Goal: Information Seeking & Learning: Learn about a topic

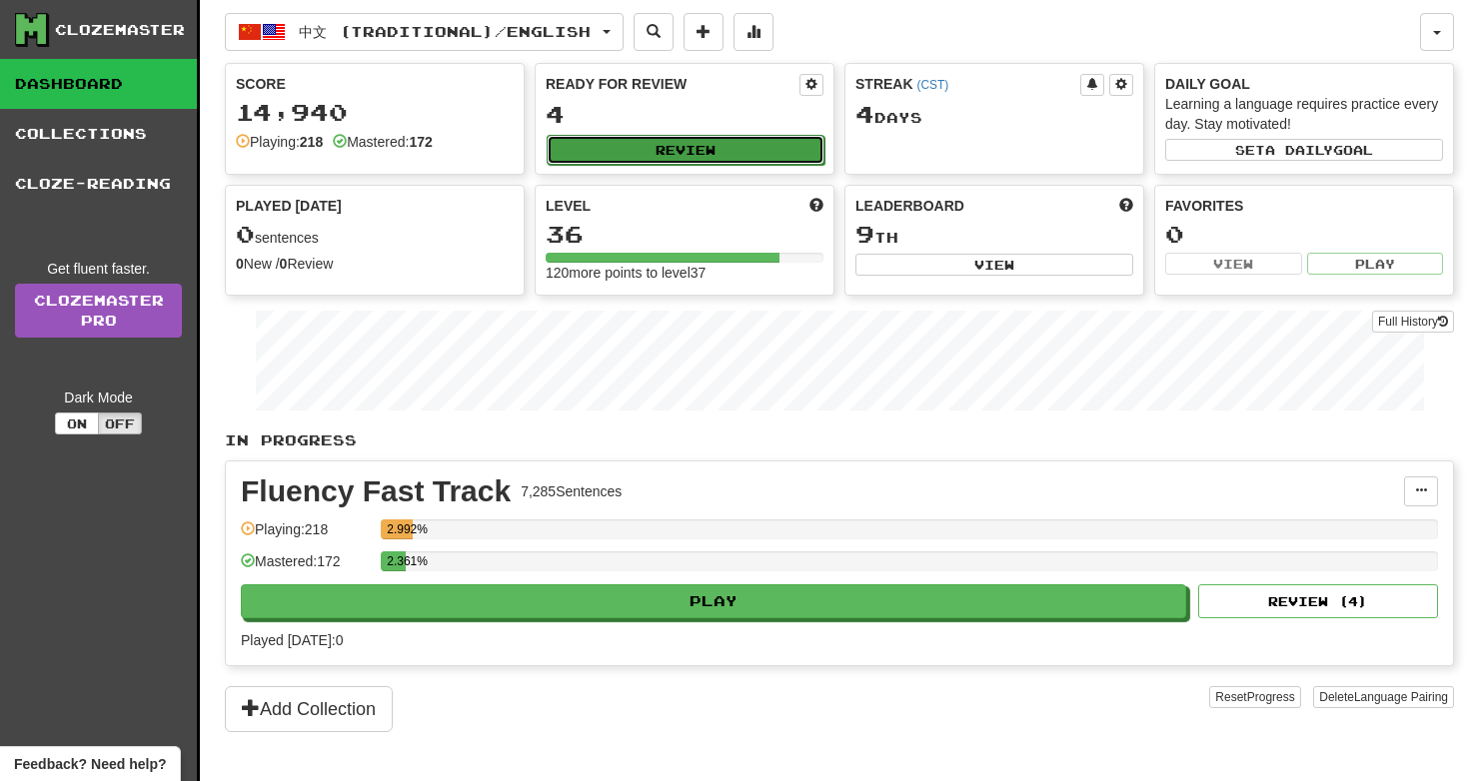
click at [738, 149] on button "Review" at bounding box center [685, 150] width 278 height 30
select select "**"
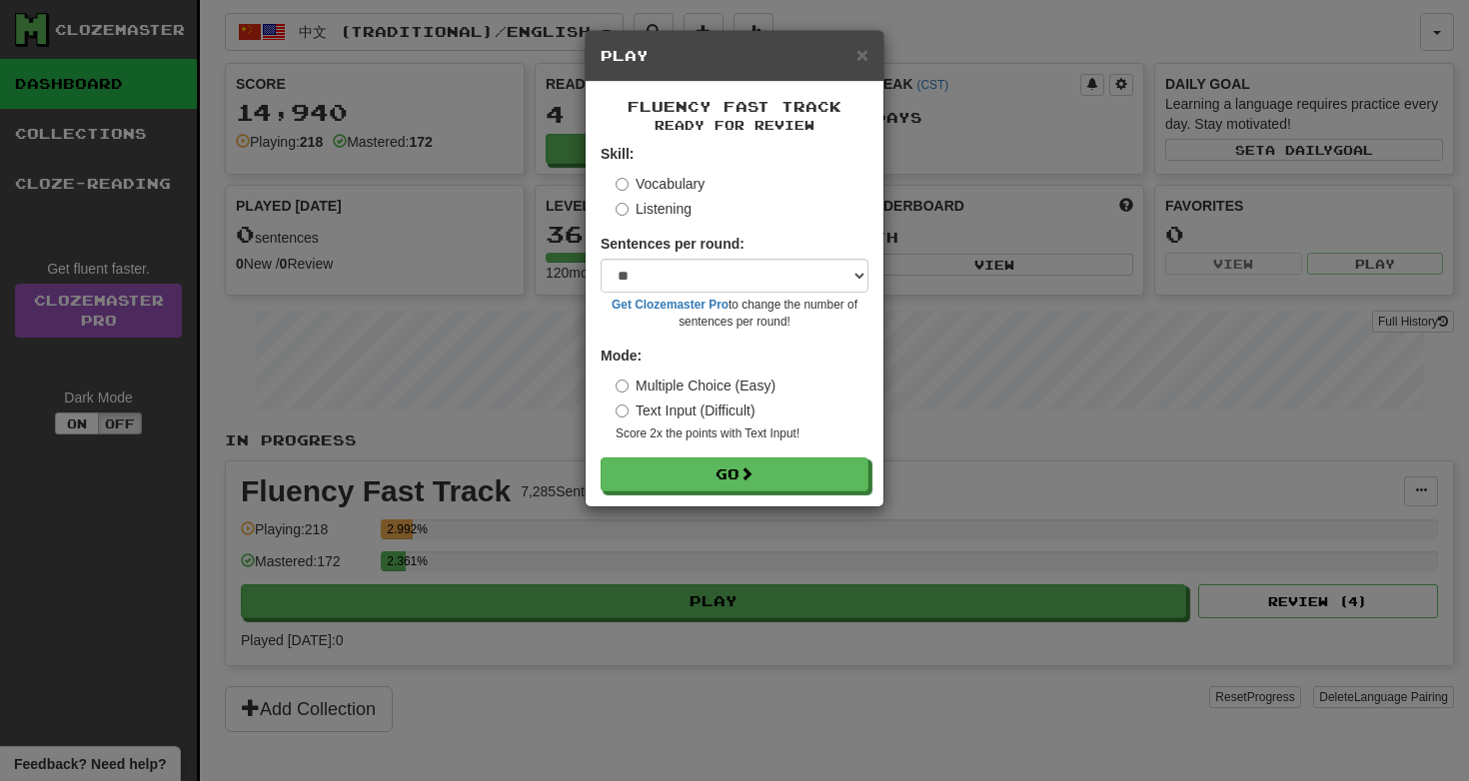
click at [661, 217] on label "Listening" at bounding box center [653, 209] width 76 height 20
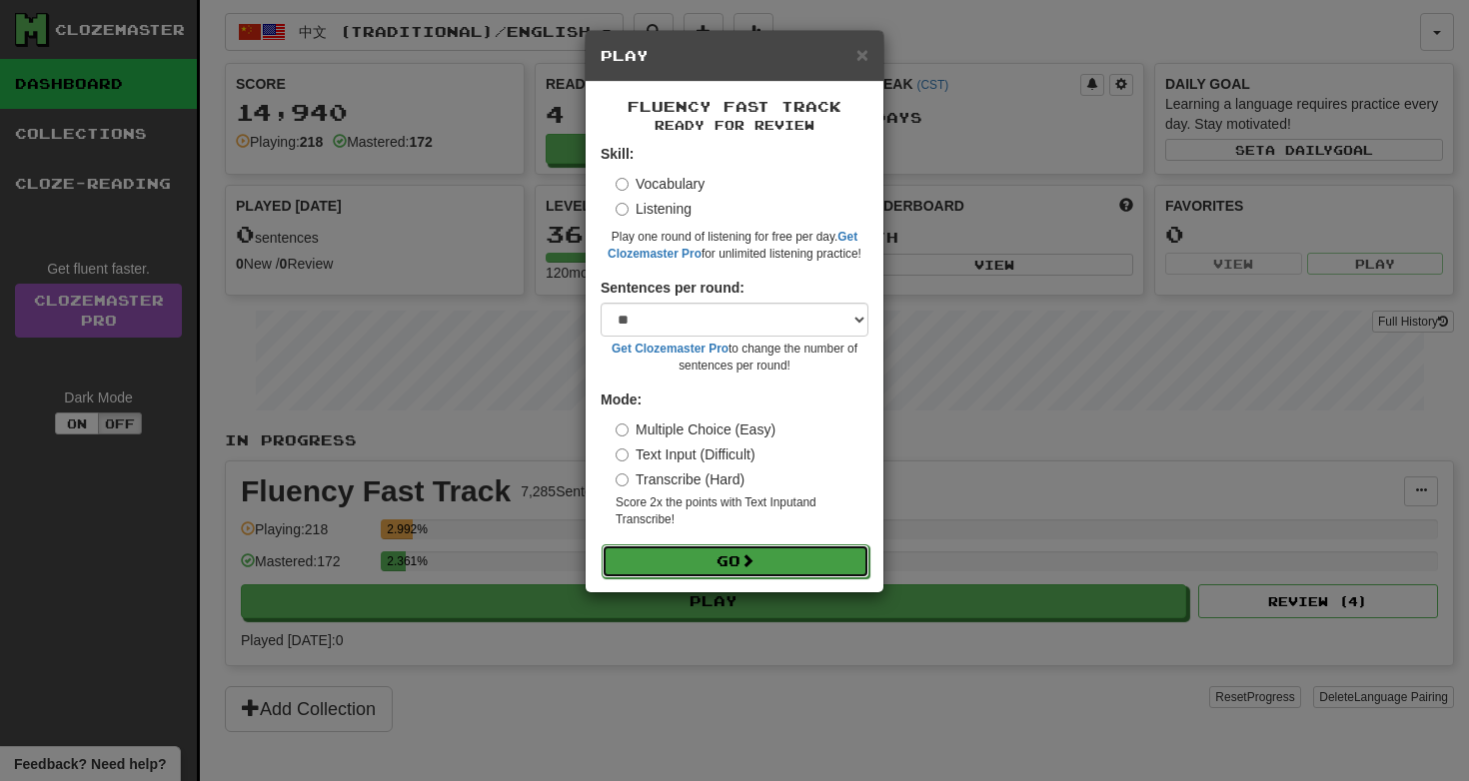
click at [734, 558] on button "Go" at bounding box center [735, 561] width 268 height 34
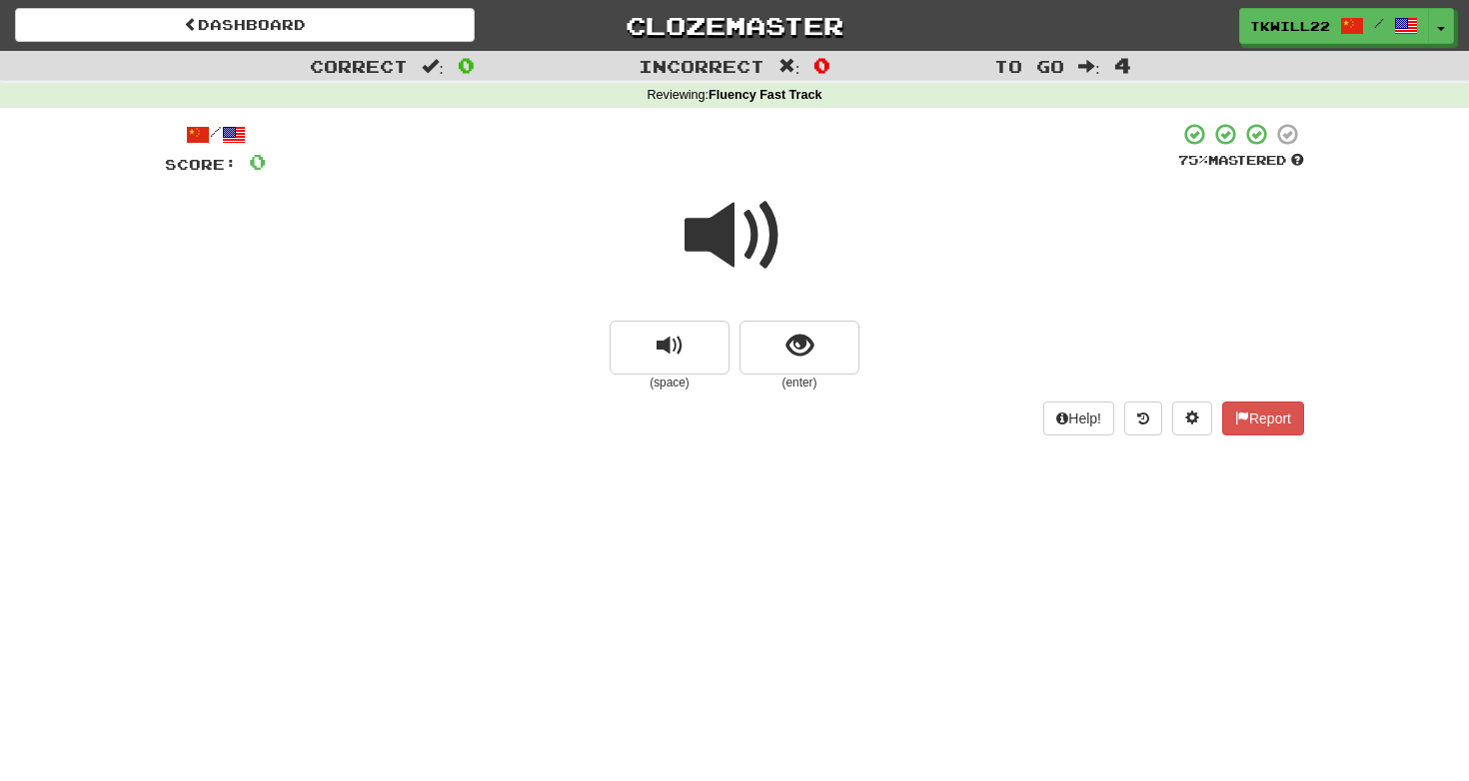
click at [703, 221] on span at bounding box center [734, 236] width 100 height 100
click at [829, 339] on button "show sentence" at bounding box center [799, 348] width 120 height 54
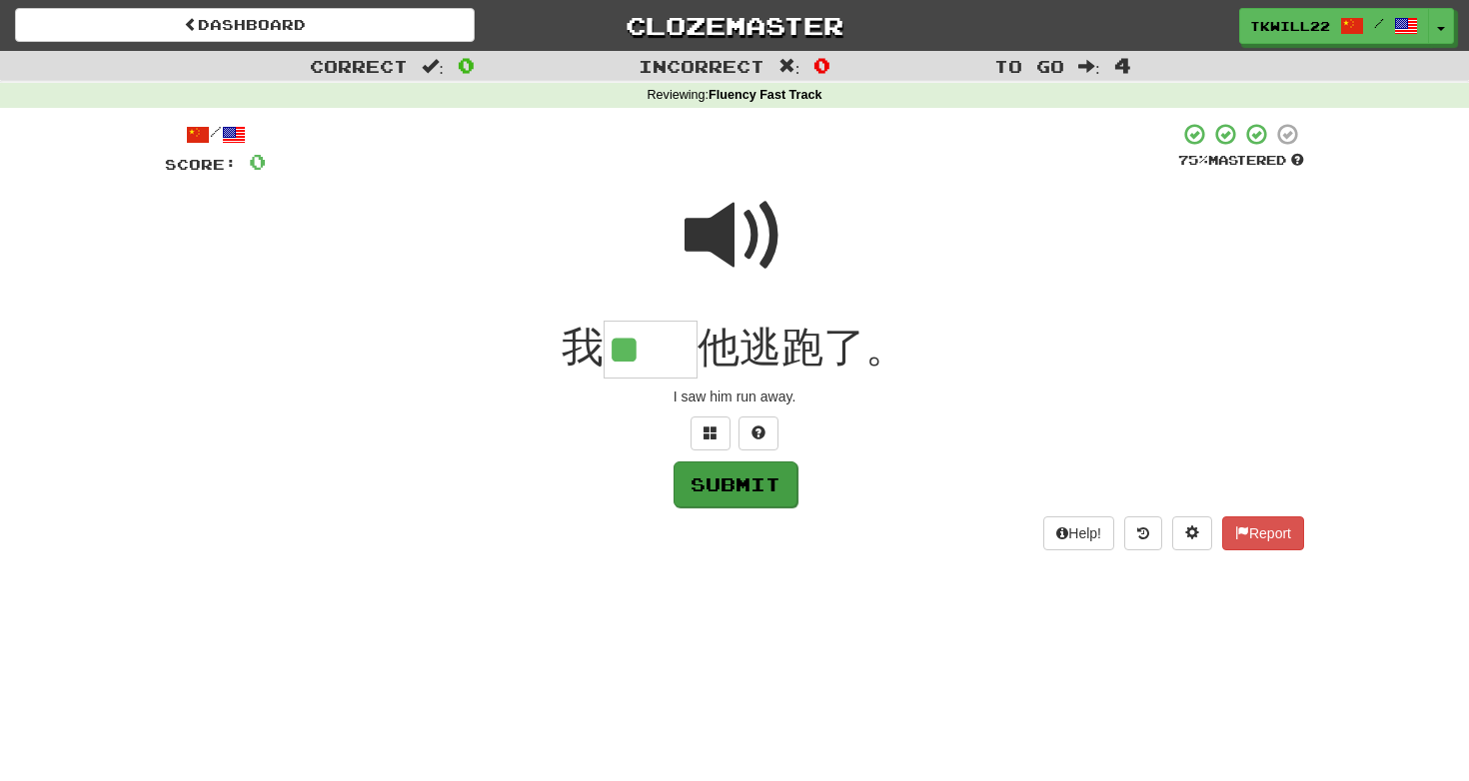
type input "**"
click at [752, 483] on button "Submit" at bounding box center [735, 485] width 124 height 46
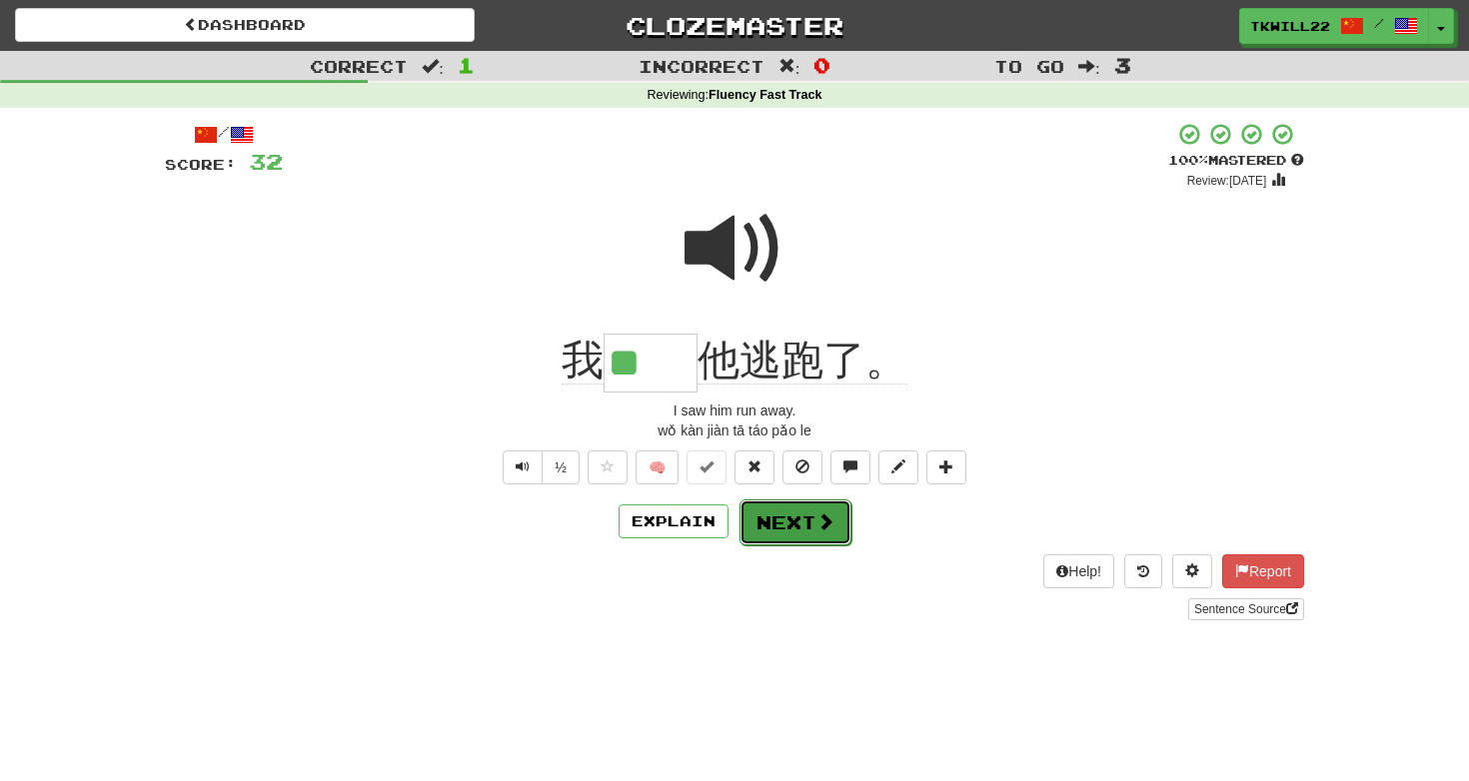
click at [789, 517] on button "Next" at bounding box center [795, 522] width 112 height 46
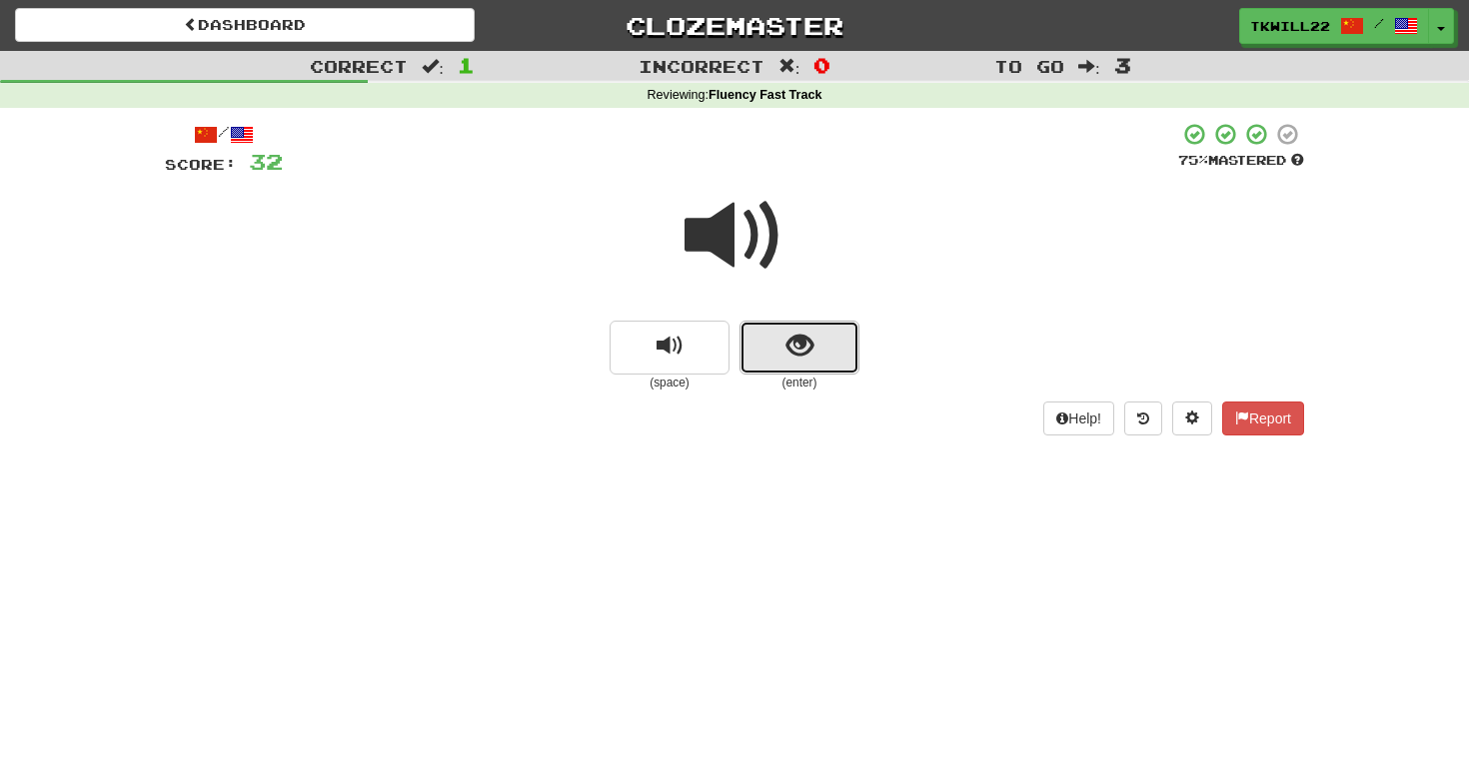
click at [819, 330] on button "show sentence" at bounding box center [799, 348] width 120 height 54
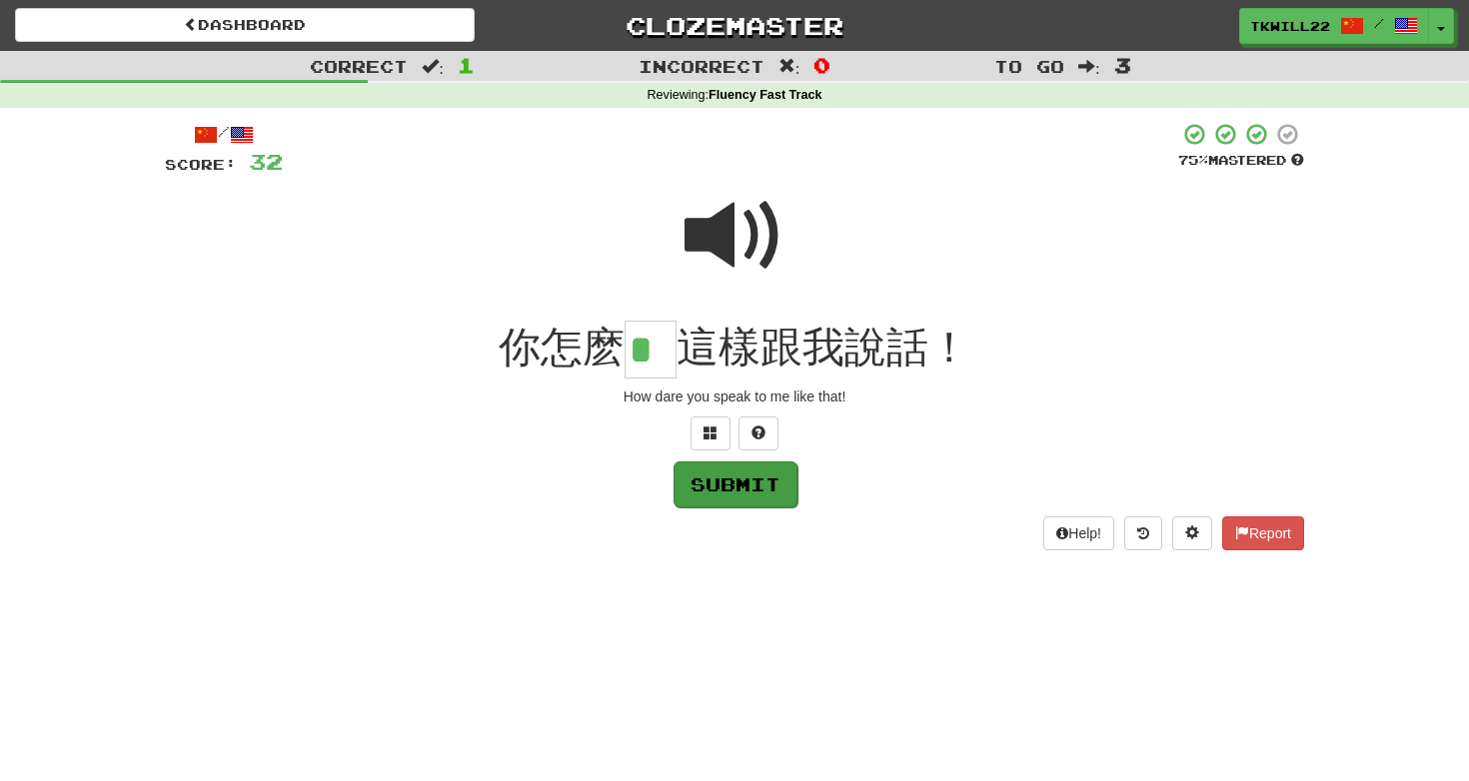
type input "*"
click at [699, 477] on button "Submit" at bounding box center [735, 485] width 124 height 46
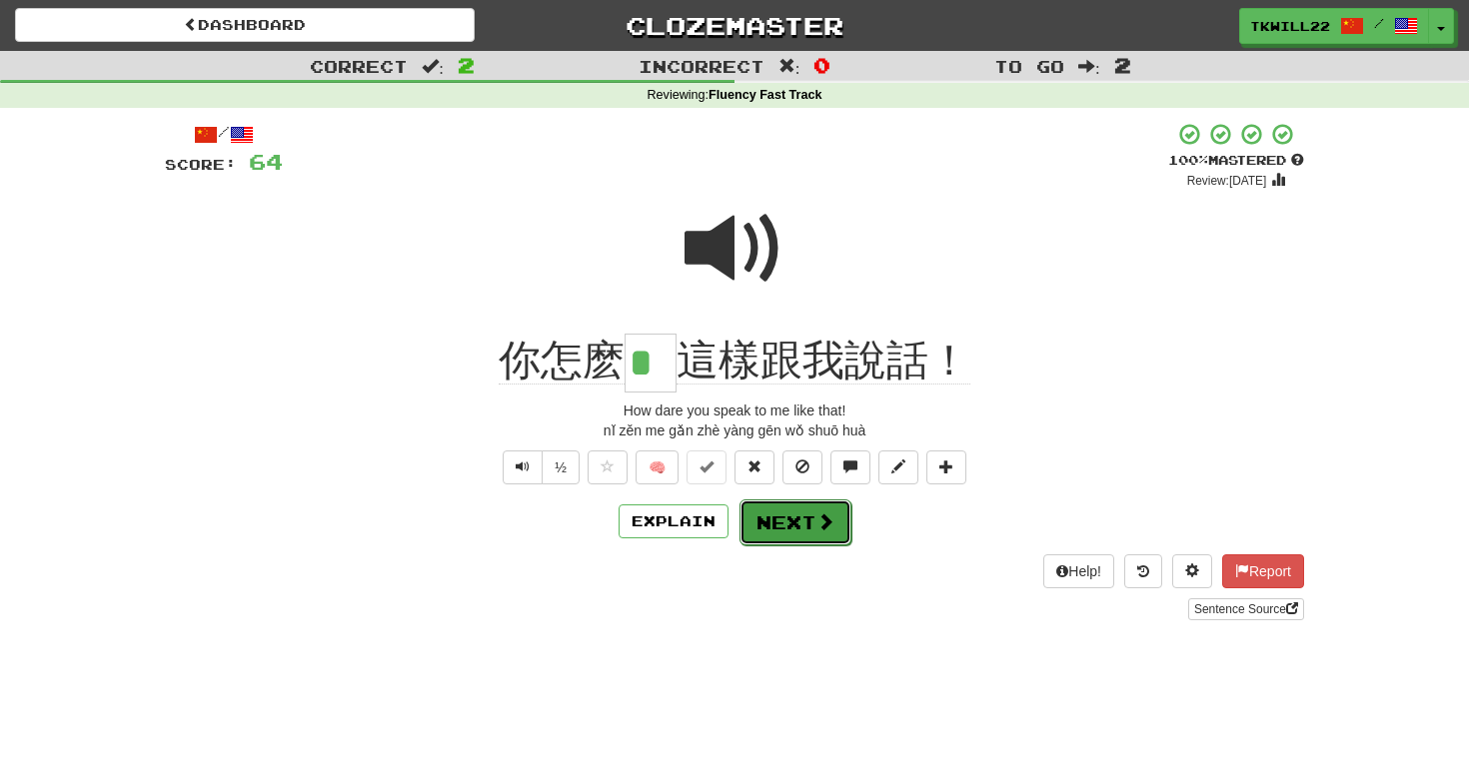
click at [800, 521] on button "Next" at bounding box center [795, 522] width 112 height 46
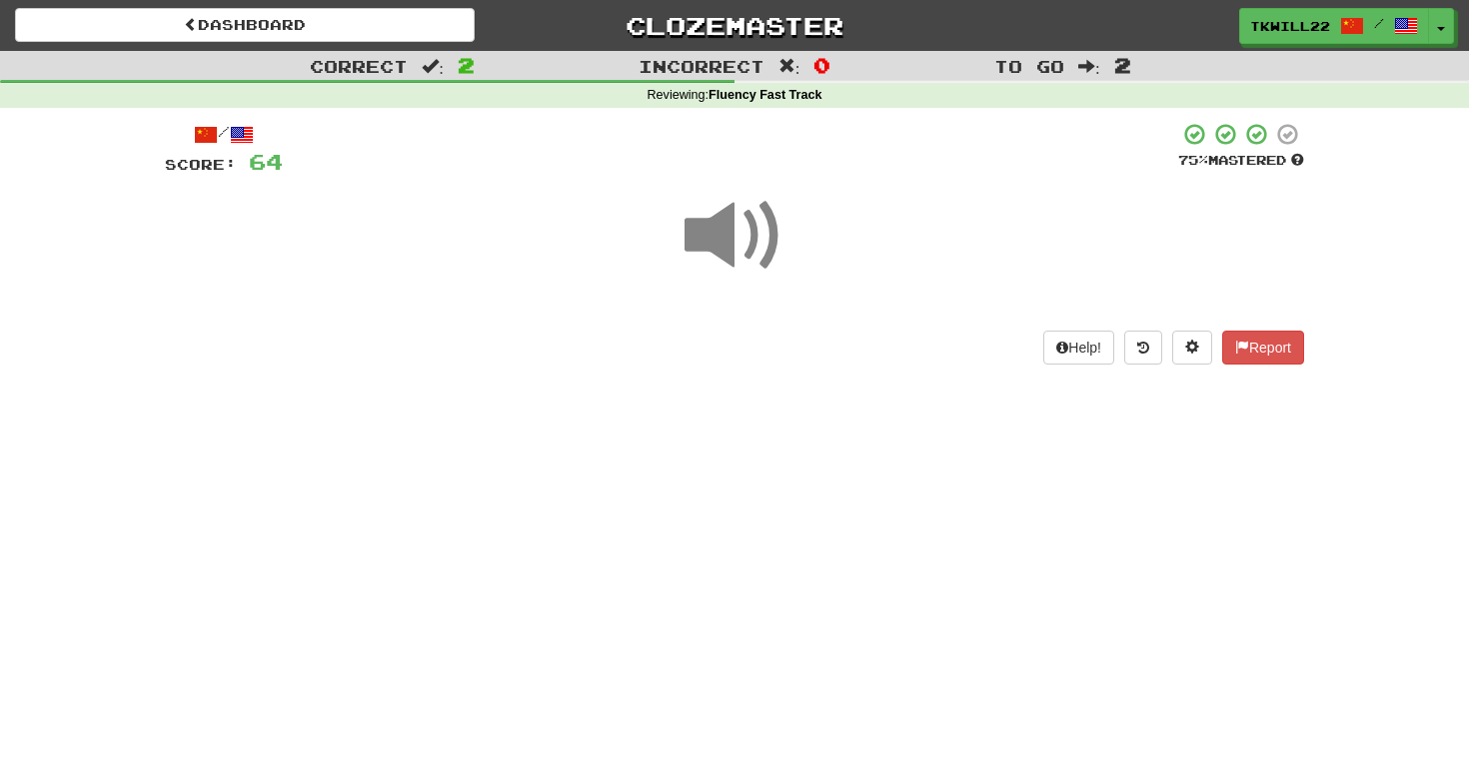
click at [762, 258] on span at bounding box center [734, 236] width 100 height 100
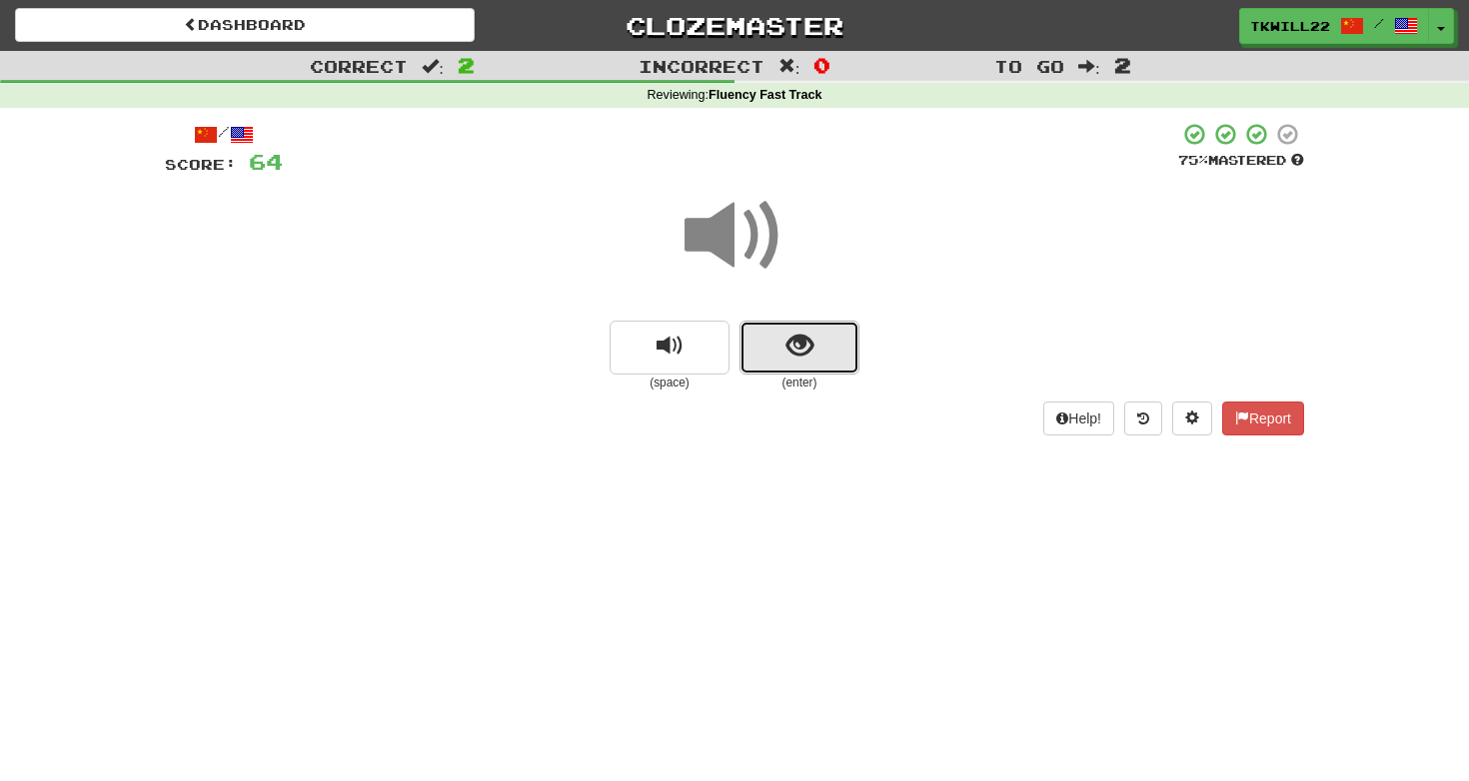
click at [801, 343] on span "show sentence" at bounding box center [799, 346] width 27 height 27
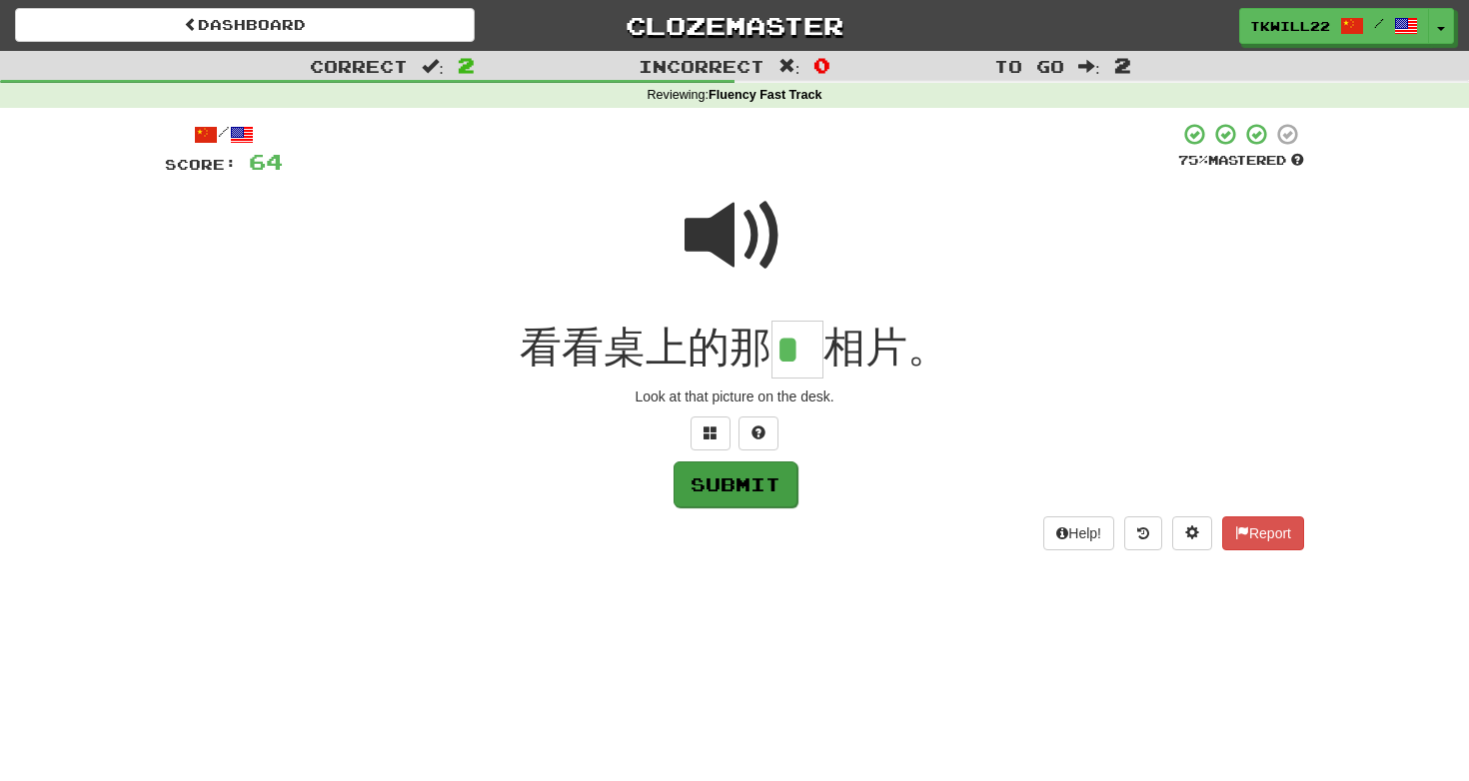
type input "*"
click at [758, 498] on button "Submit" at bounding box center [735, 485] width 124 height 46
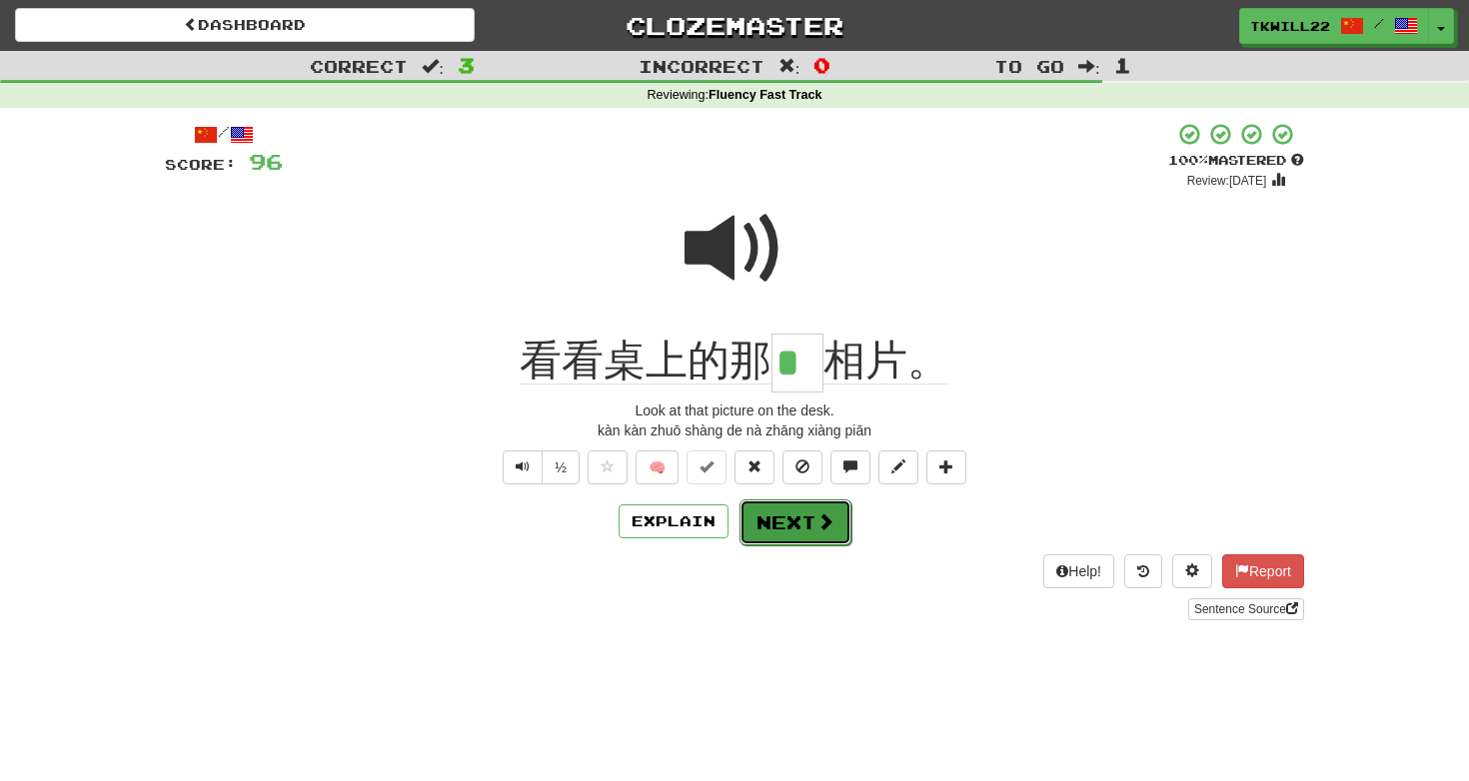
click at [749, 533] on button "Next" at bounding box center [795, 522] width 112 height 46
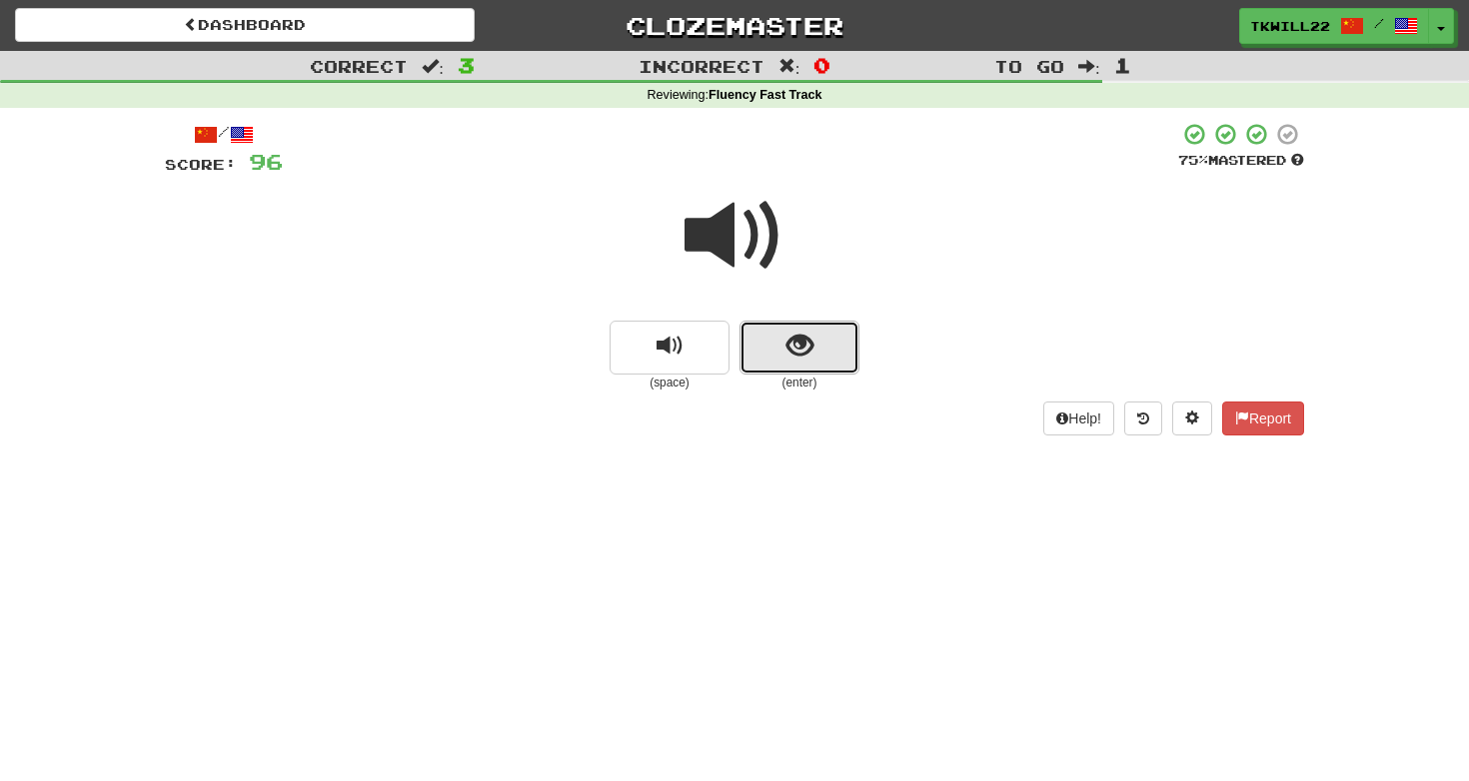
click at [760, 347] on button "show sentence" at bounding box center [799, 348] width 120 height 54
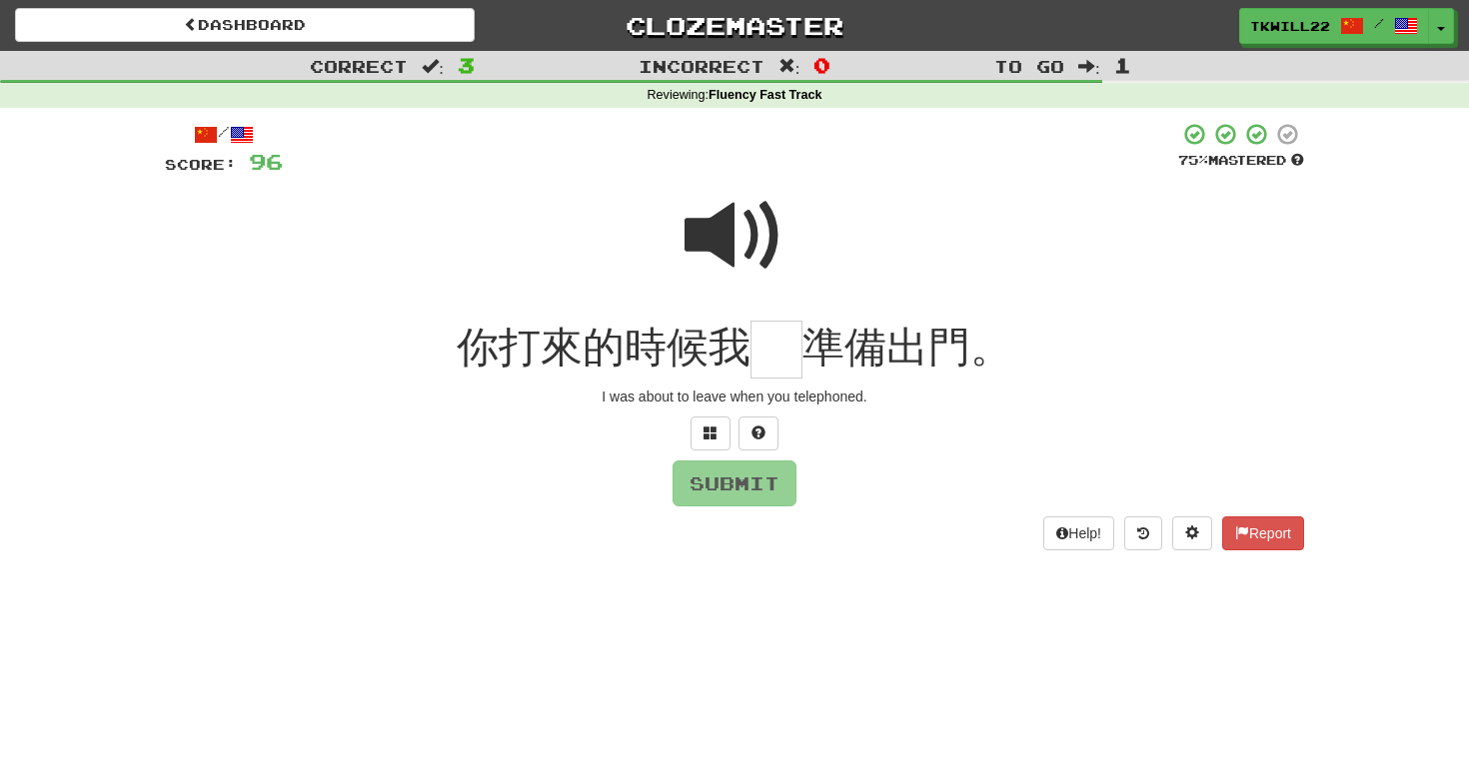
click at [750, 219] on span at bounding box center [734, 236] width 100 height 100
click at [774, 362] on input "text" at bounding box center [776, 350] width 52 height 59
type input "*"
click at [733, 483] on button "Submit" at bounding box center [735, 485] width 124 height 46
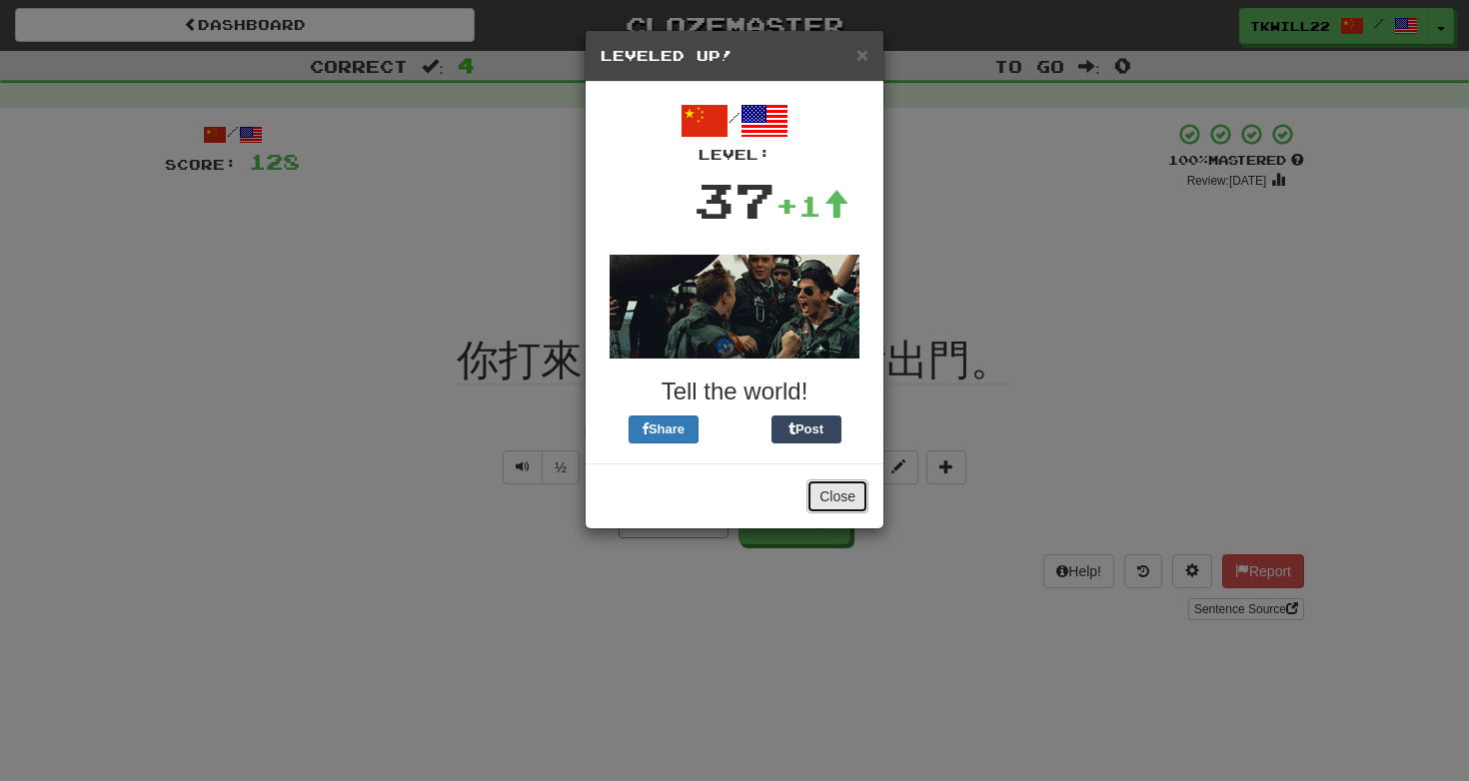
click at [842, 490] on button "Close" at bounding box center [837, 497] width 62 height 34
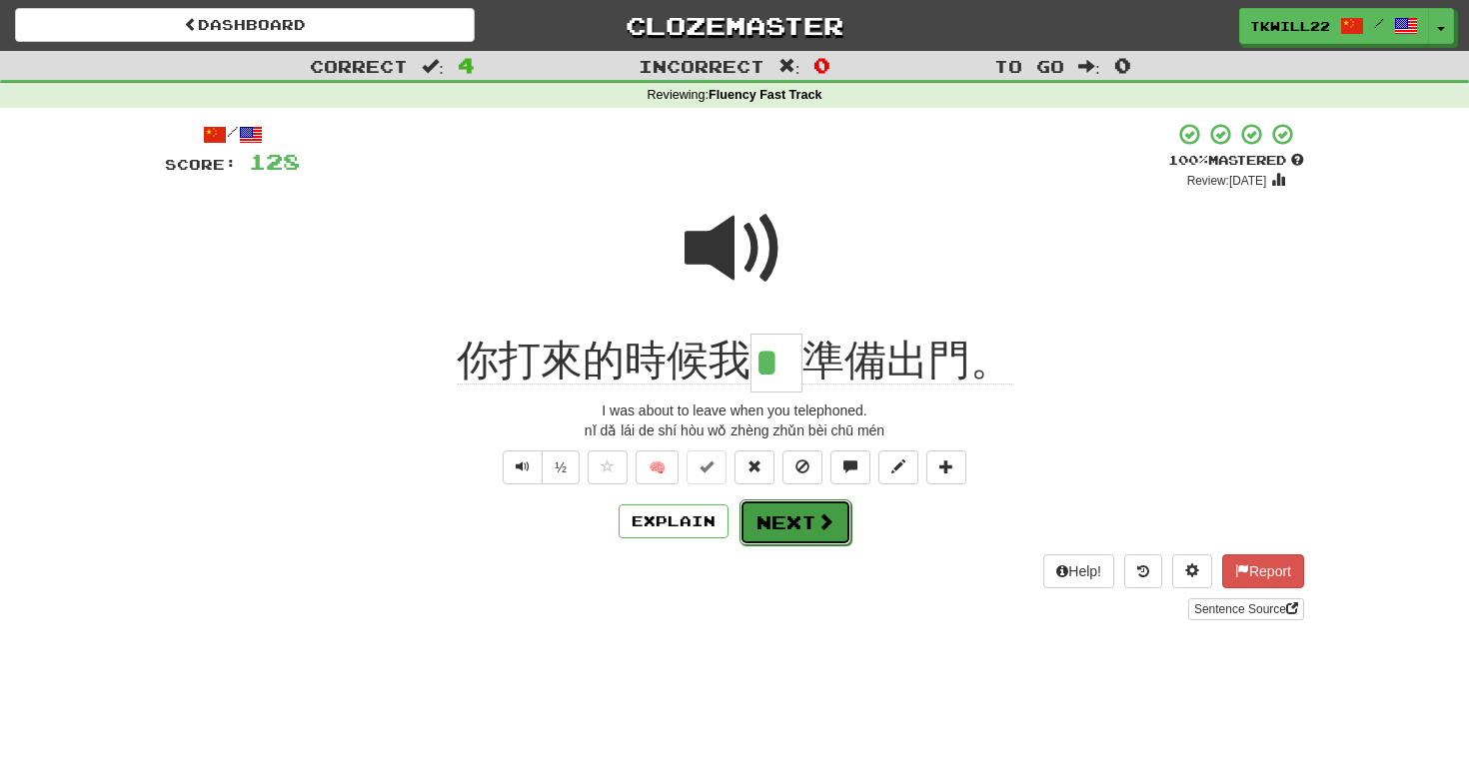
click at [790, 543] on button "Next" at bounding box center [795, 522] width 112 height 46
